Goal: Transaction & Acquisition: Purchase product/service

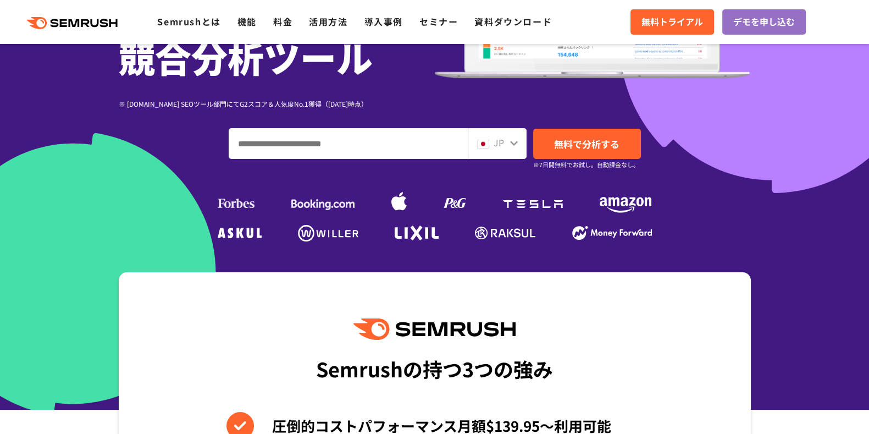
scroll to position [129, 0]
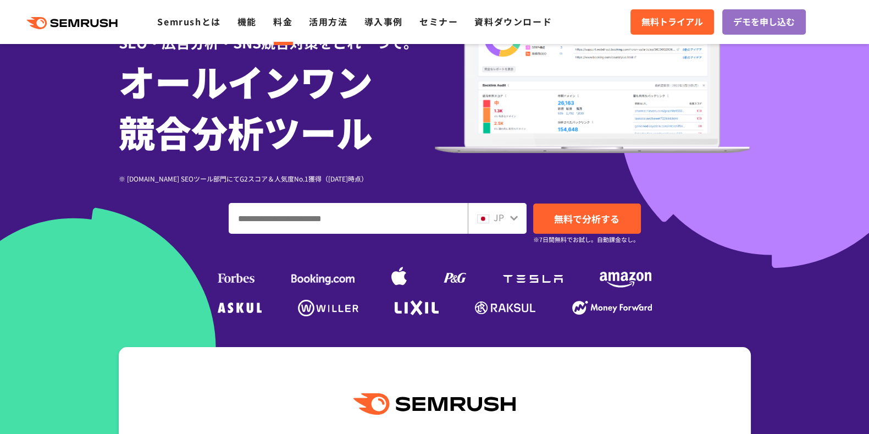
click at [288, 19] on link "料金" at bounding box center [282, 21] width 19 height 13
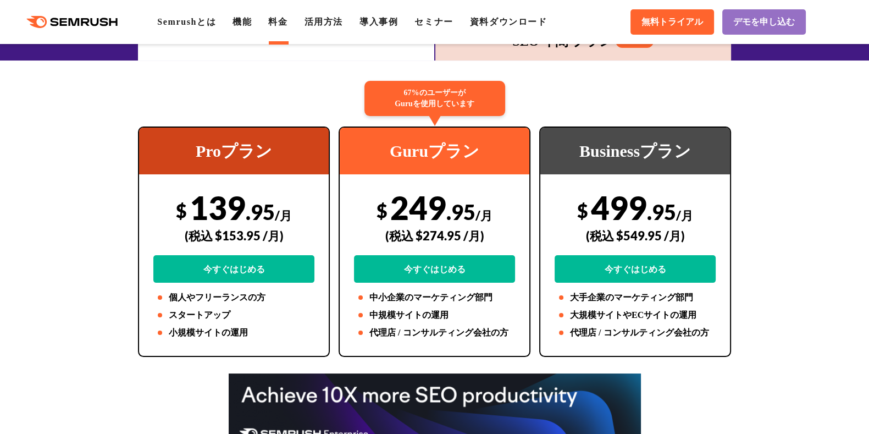
scroll to position [199, 0]
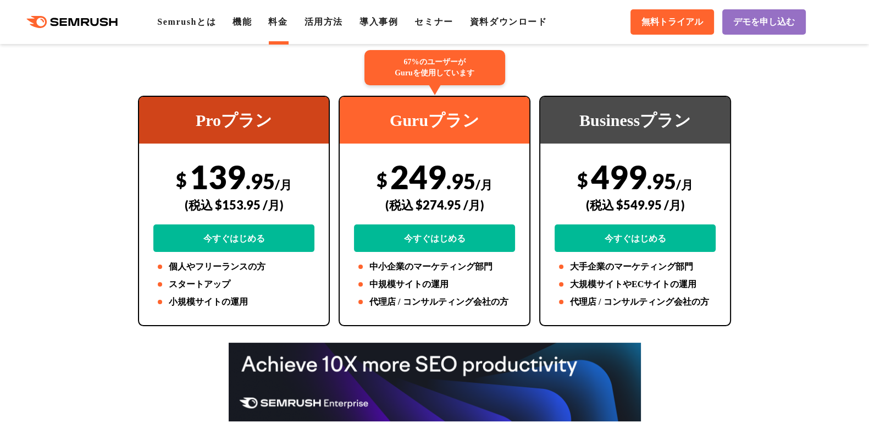
scroll to position [274, 0]
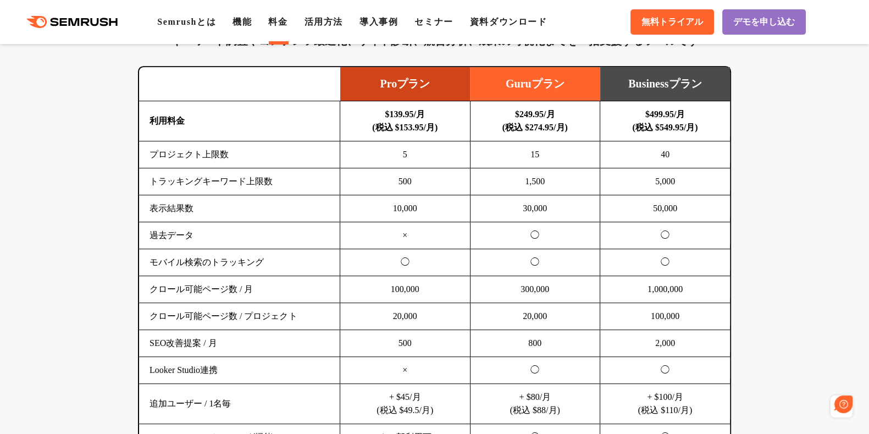
scroll to position [0, 0]
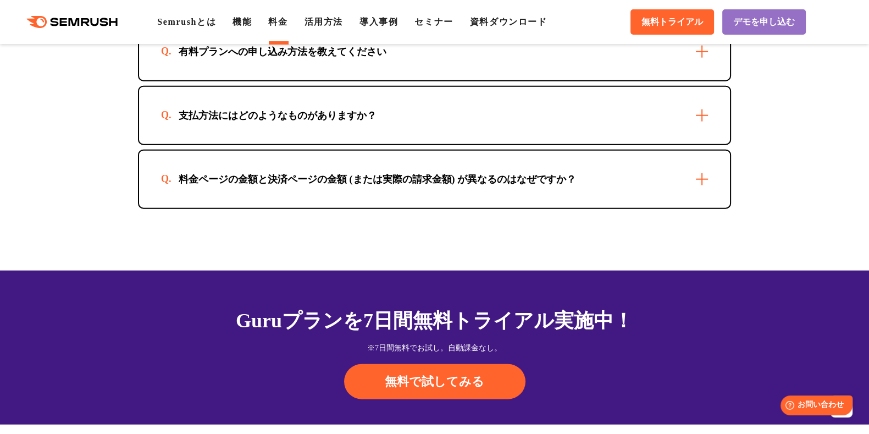
scroll to position [3353, 0]
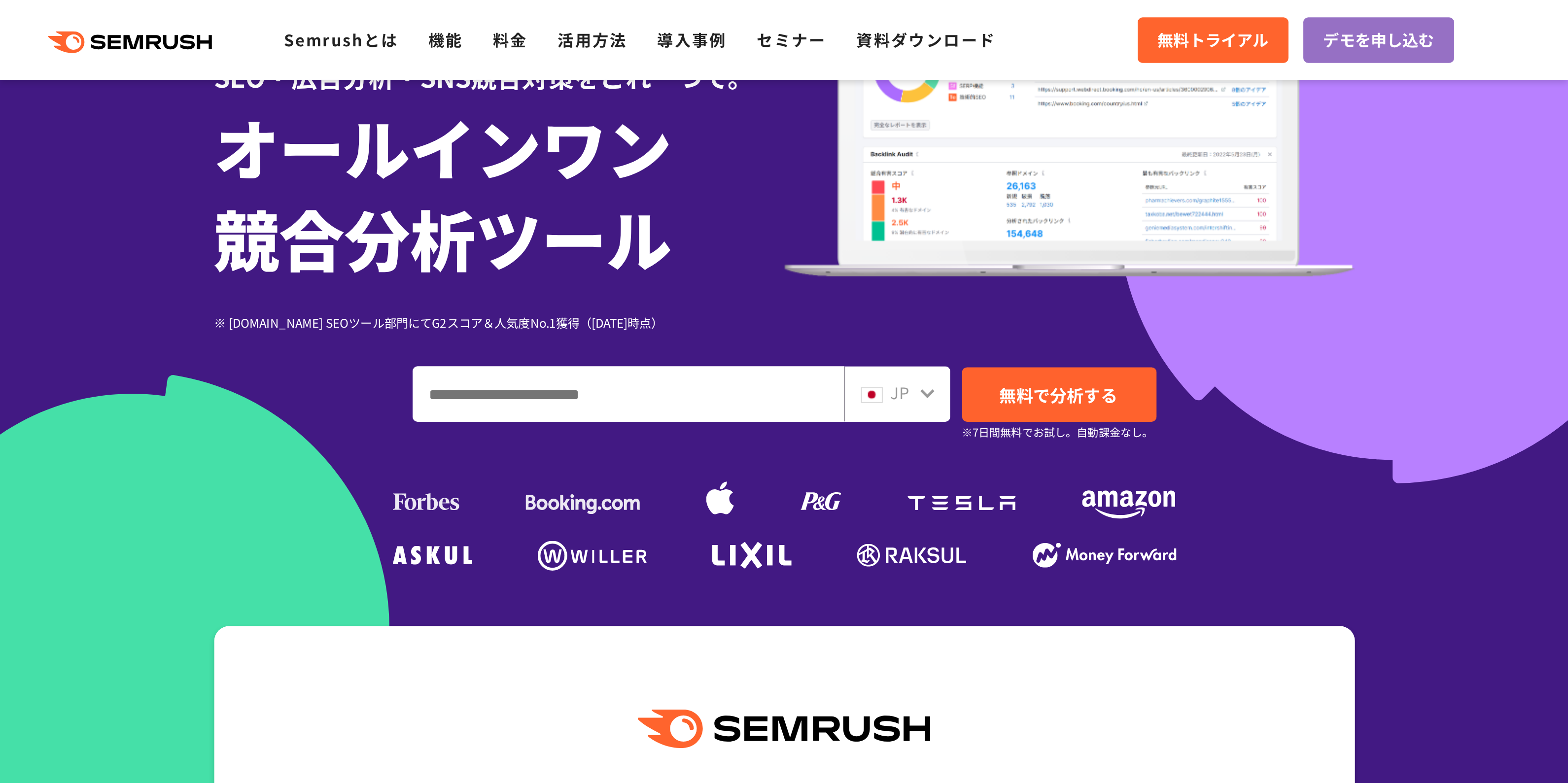
scroll to position [116, 0]
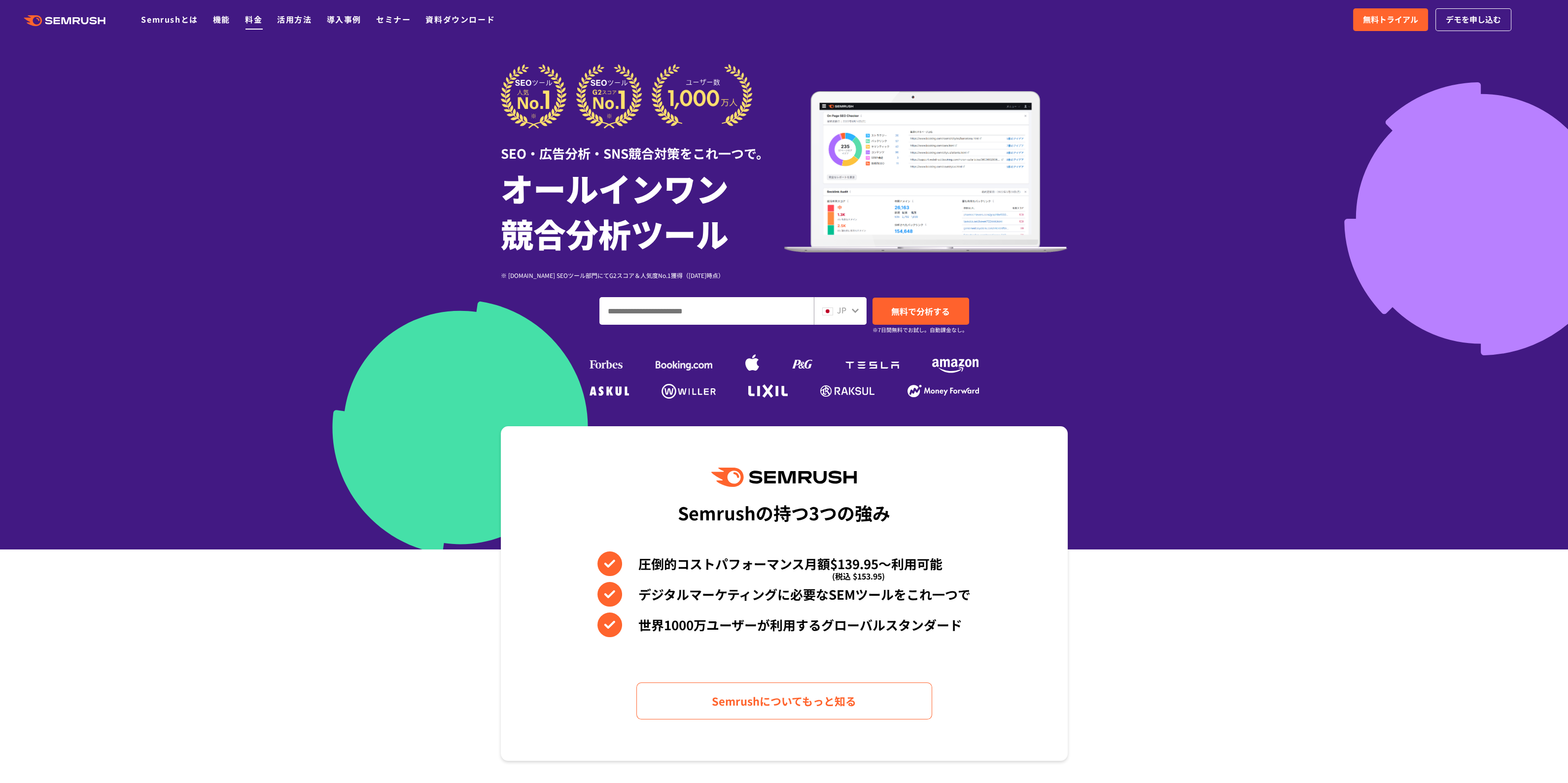
click at [256, 23] on link "料金" at bounding box center [253, 19] width 17 height 12
